Goal: Find specific page/section: Find specific page/section

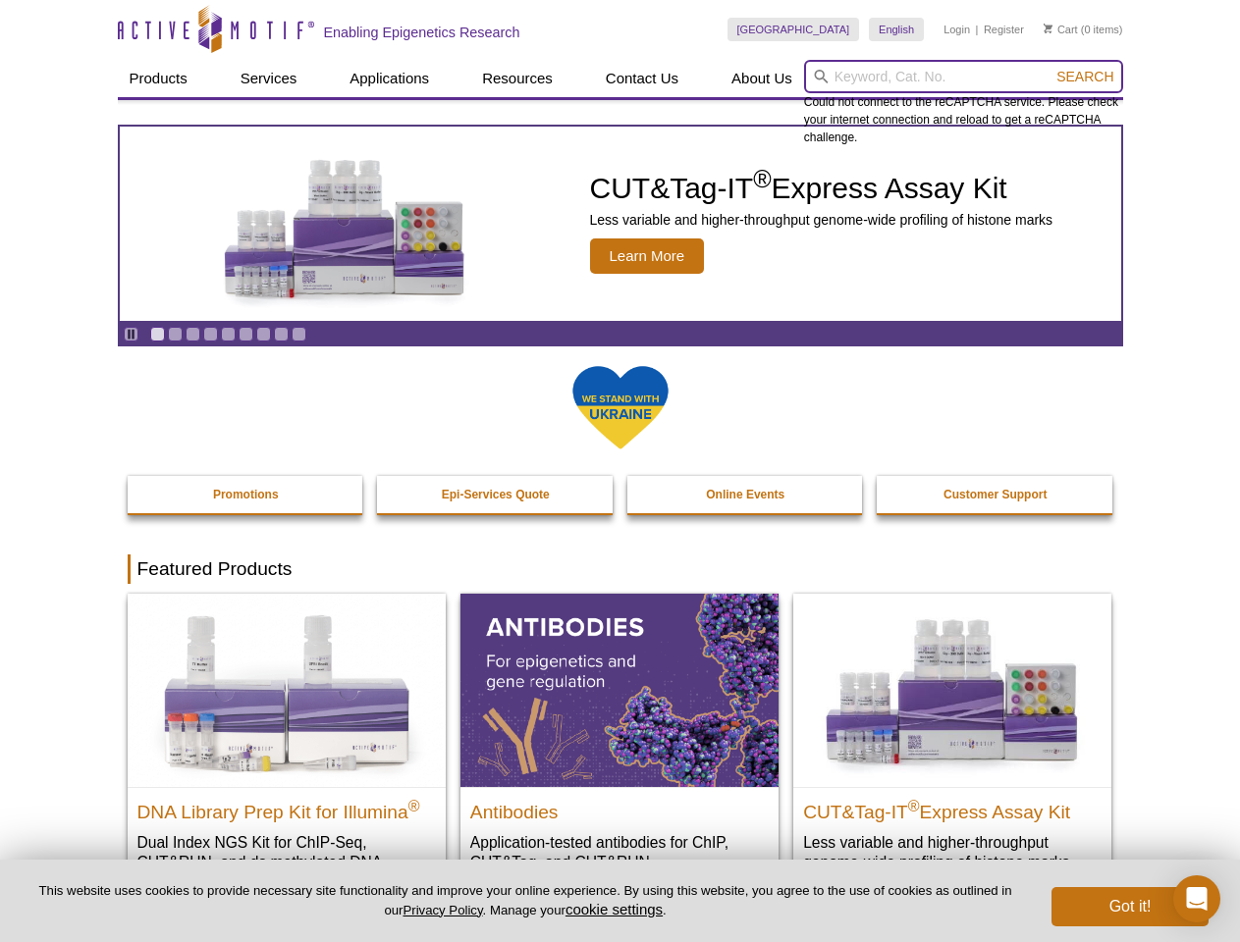
click at [963, 77] on input "search" at bounding box center [963, 76] width 319 height 33
click at [1085, 77] on span "Search" at bounding box center [1084, 77] width 57 height 16
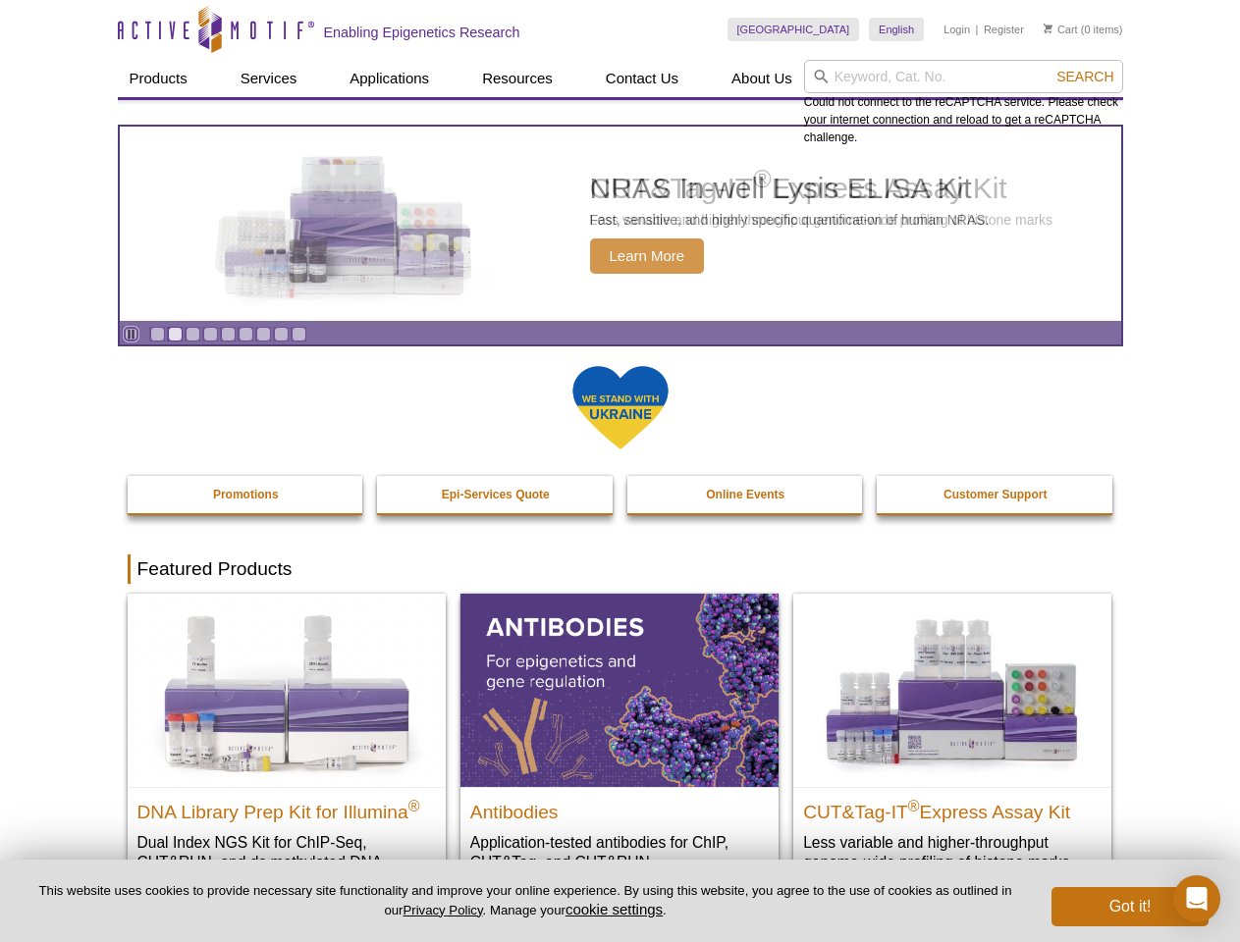
click at [131, 334] on icon "Pause" at bounding box center [131, 334] width 13 height 13
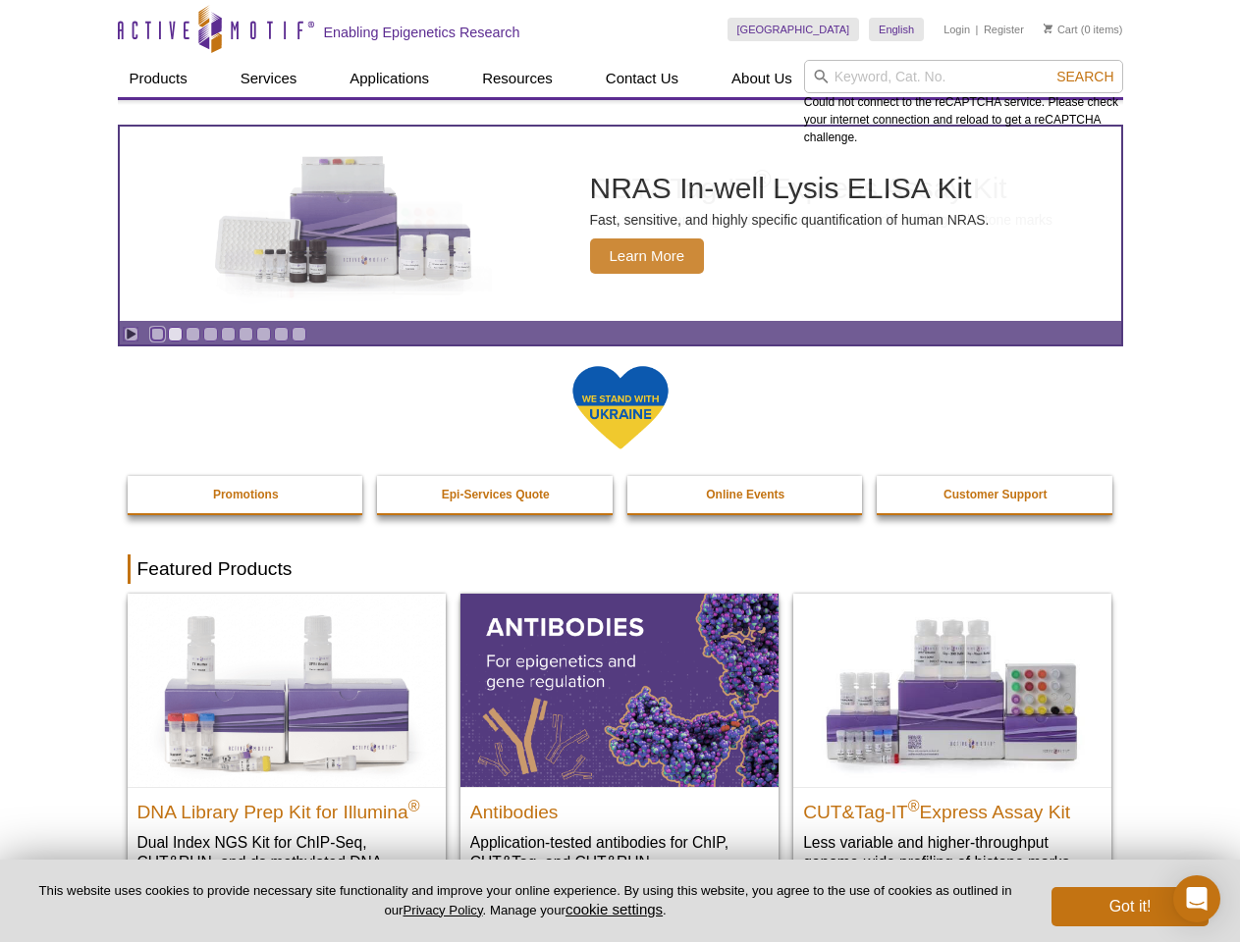
click at [157, 334] on link "Go to slide 1" at bounding box center [157, 334] width 15 height 15
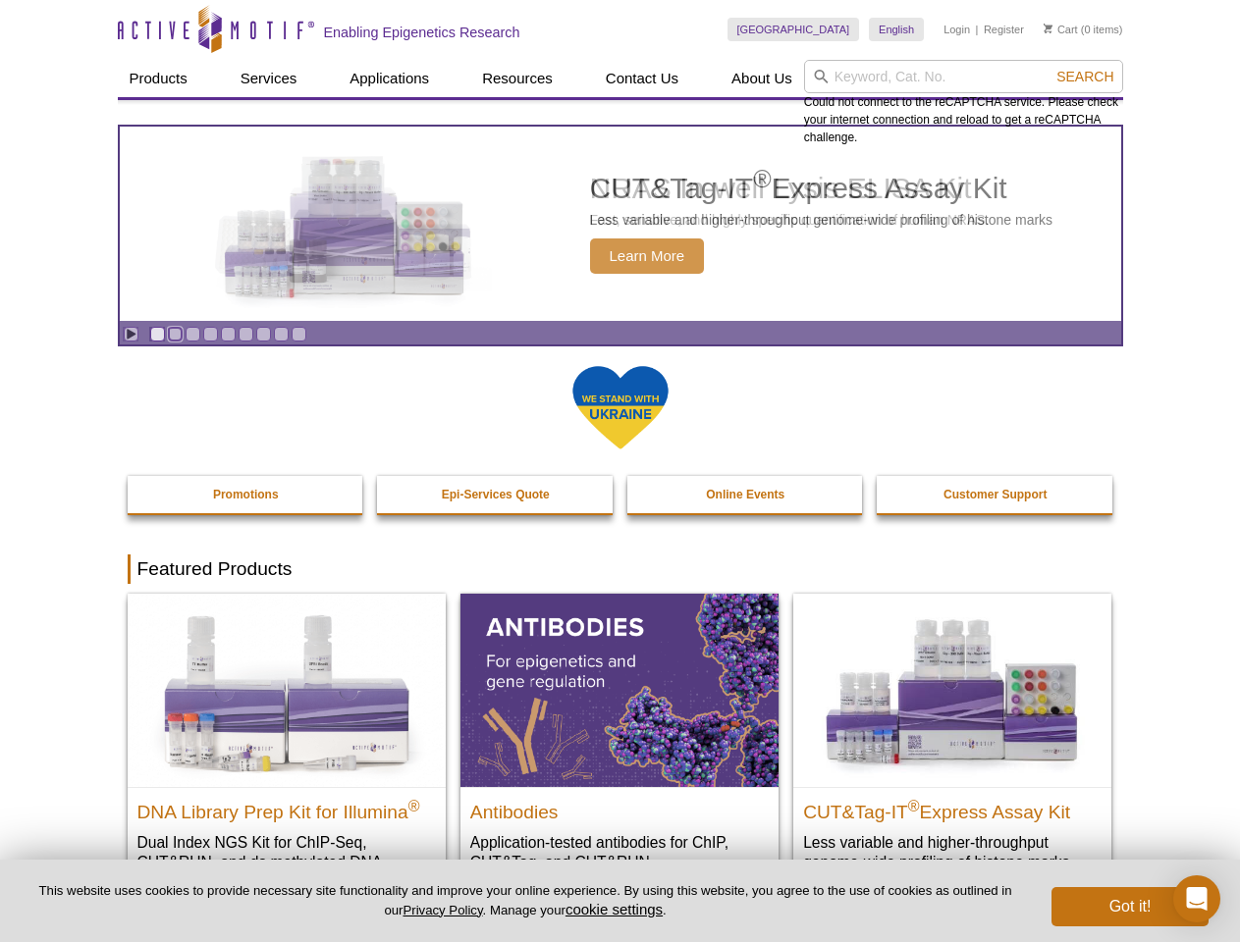
click at [175, 334] on link "Go to slide 2" at bounding box center [175, 334] width 15 height 15
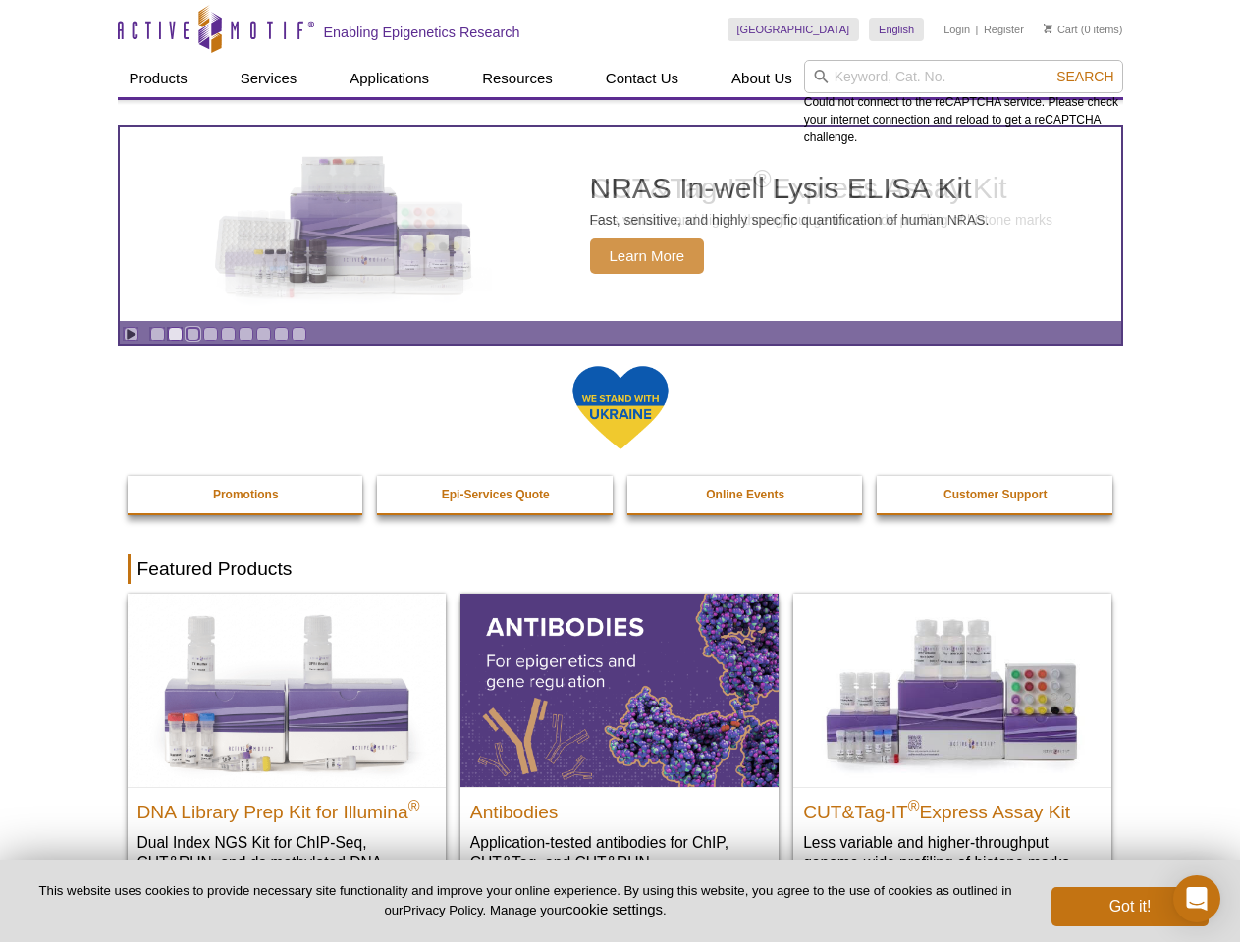
click at [192, 334] on link "Go to slide 3" at bounding box center [193, 334] width 15 height 15
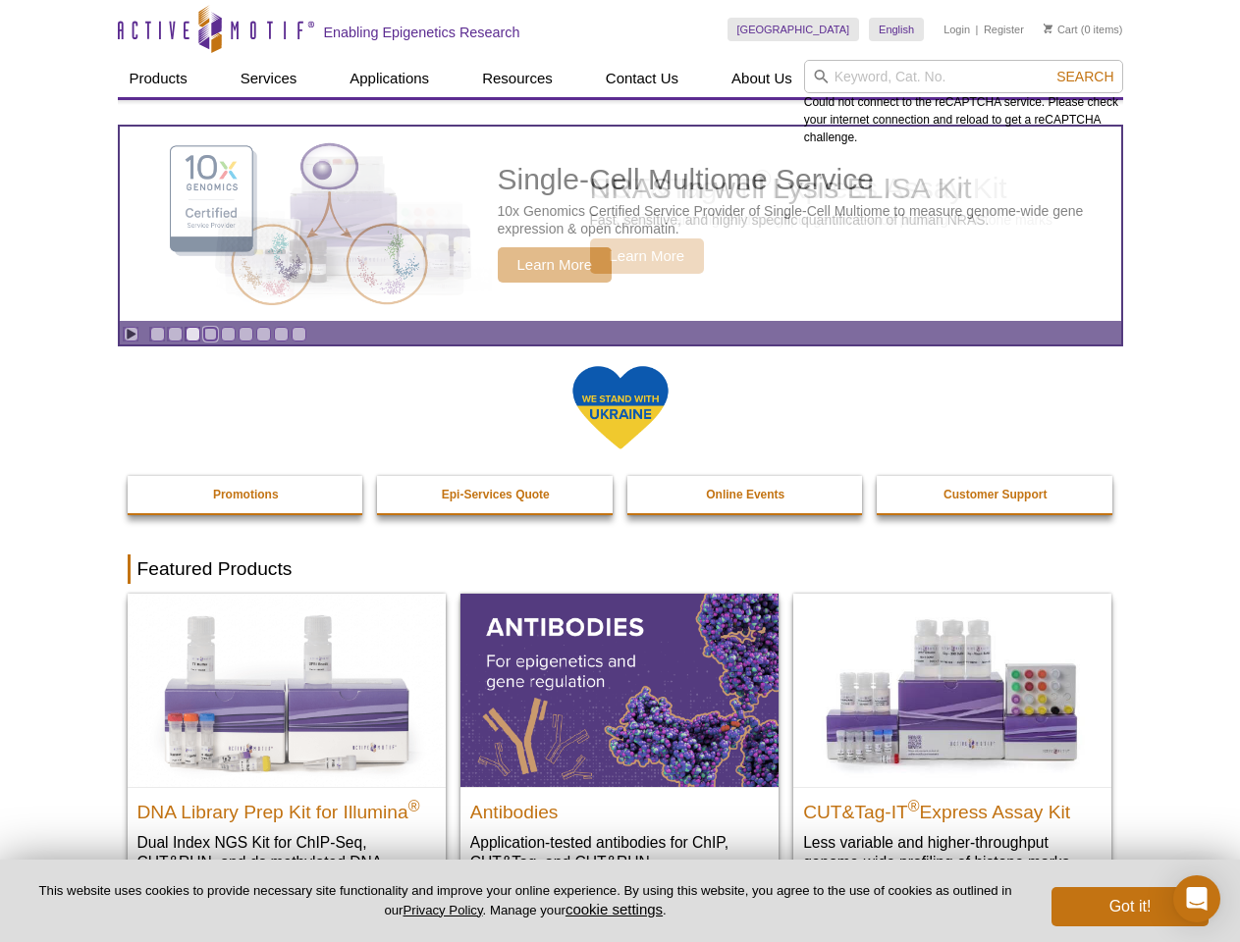
click at [210, 334] on link "Go to slide 4" at bounding box center [210, 334] width 15 height 15
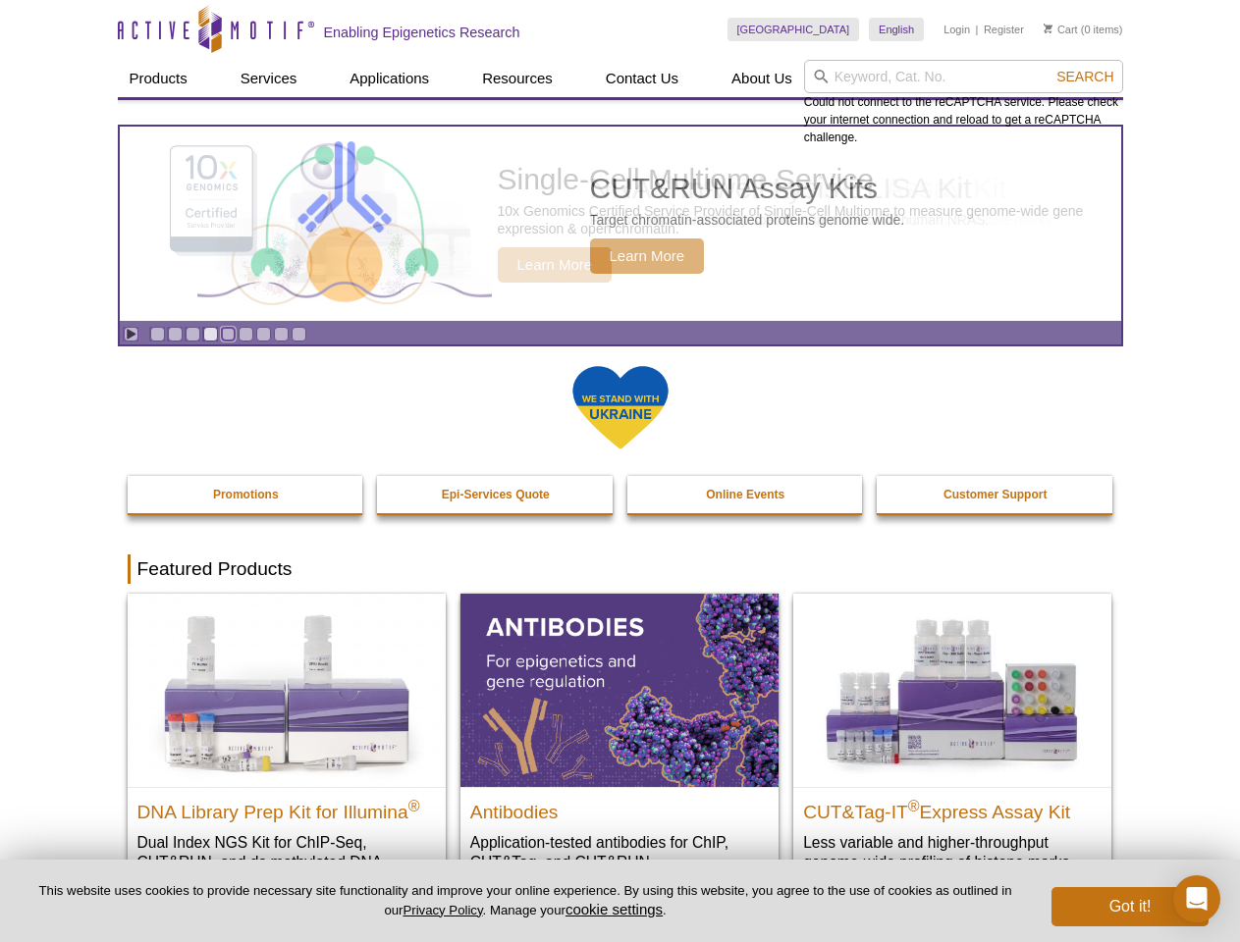
click at [228, 334] on link "Go to slide 5" at bounding box center [228, 334] width 15 height 15
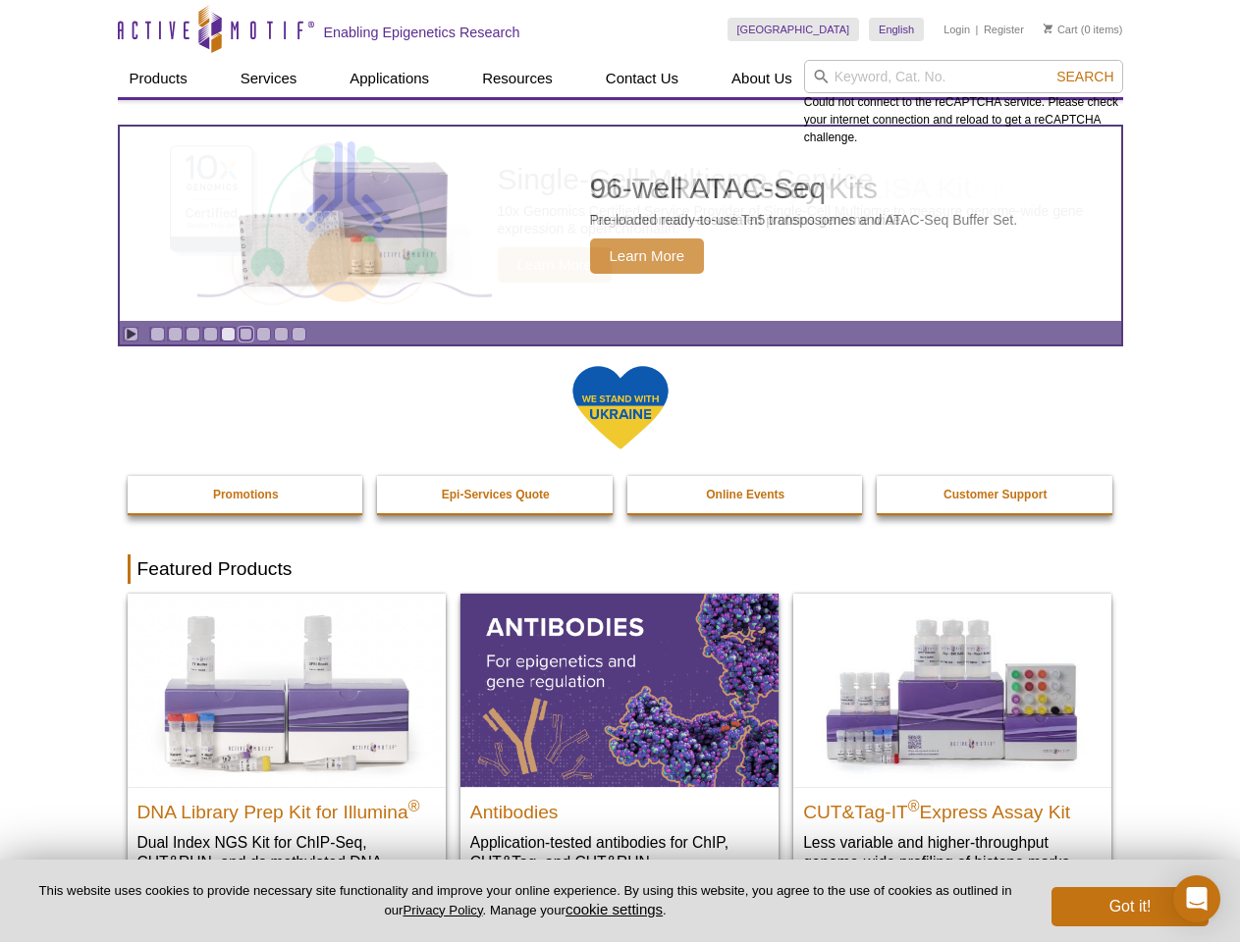
click at [245, 334] on link "Go to slide 6" at bounding box center [246, 334] width 15 height 15
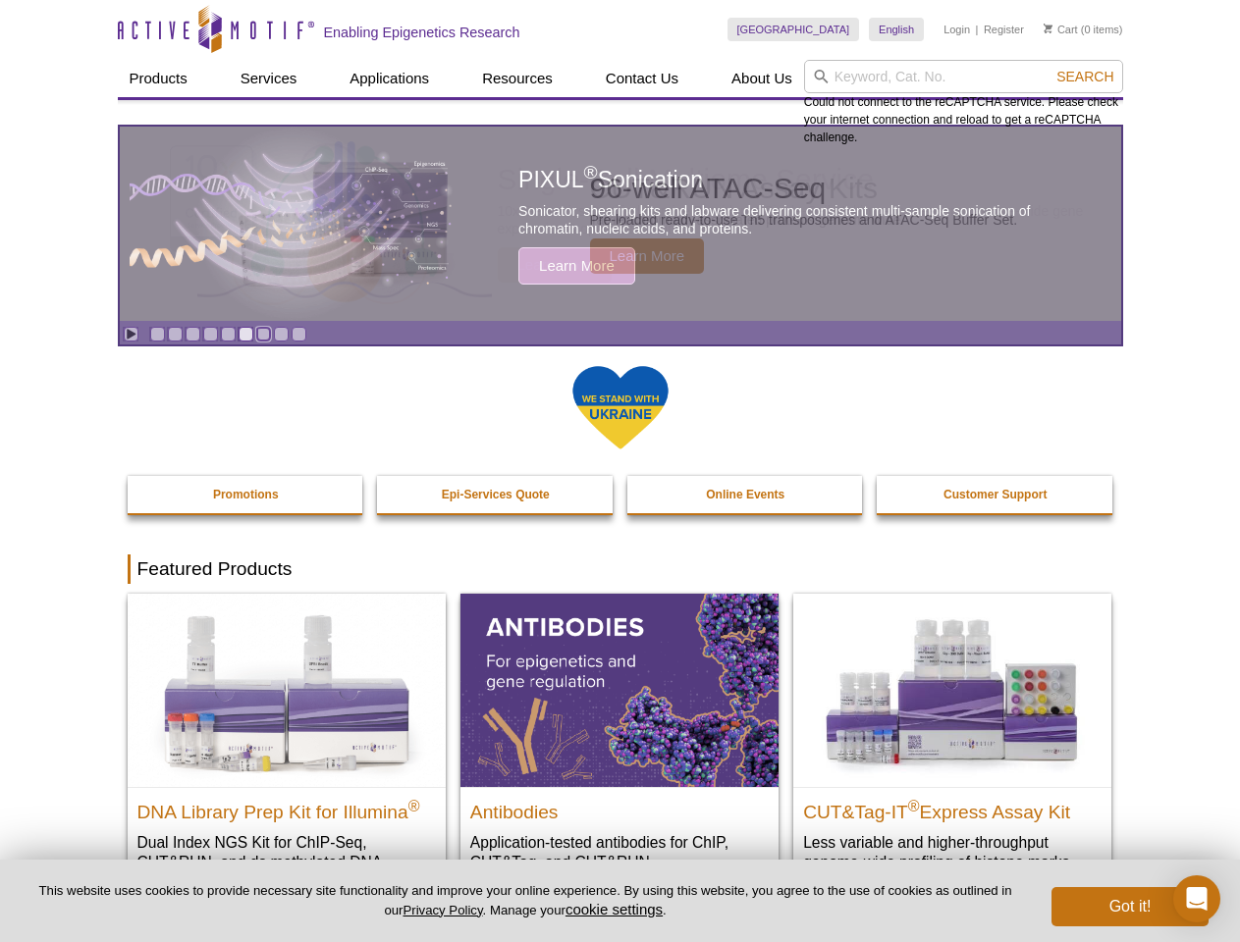
click at [263, 334] on link "Go to slide 7" at bounding box center [263, 334] width 15 height 15
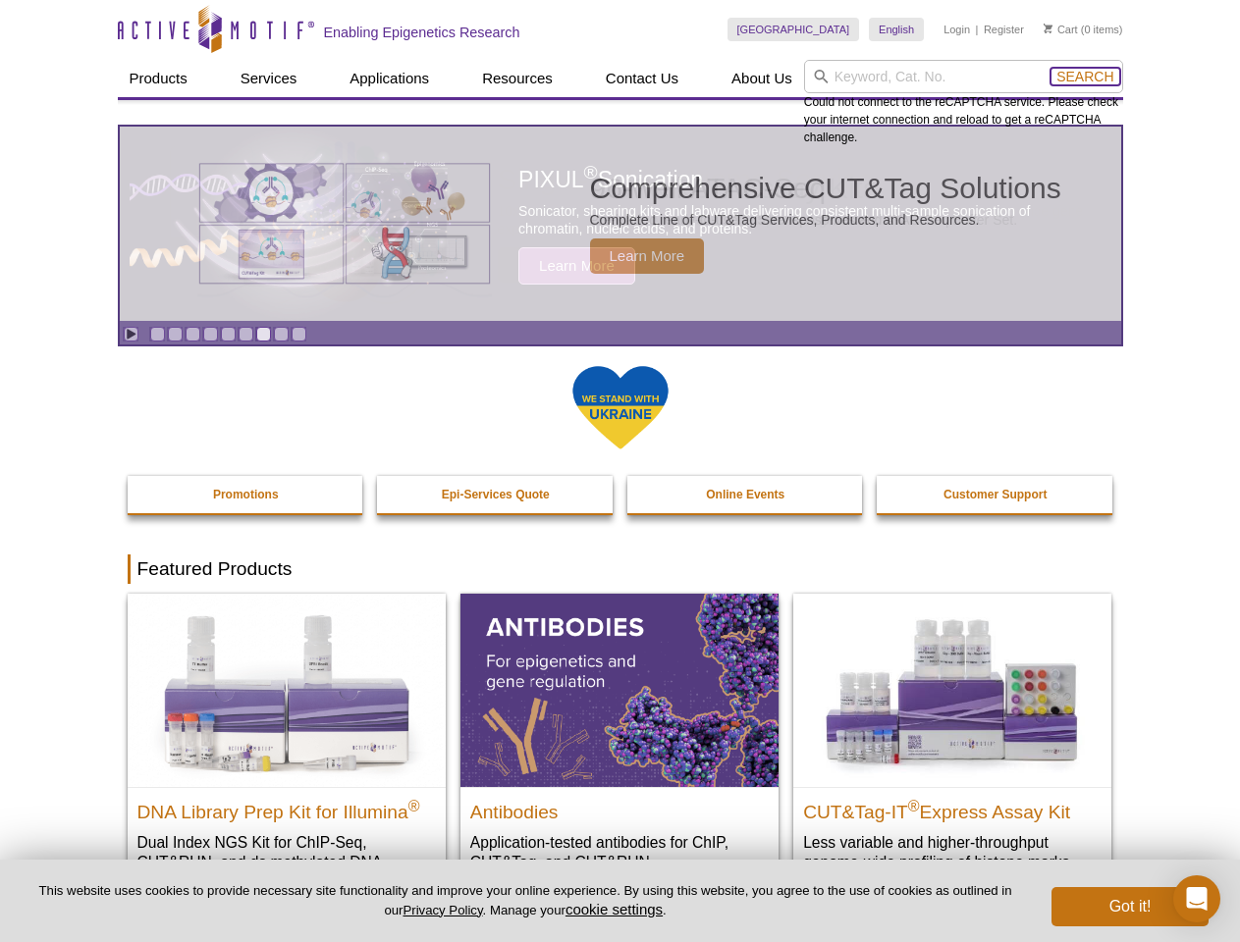
click at [1085, 77] on span "Search" at bounding box center [1084, 77] width 57 height 16
